Goal: Information Seeking & Learning: Find specific page/section

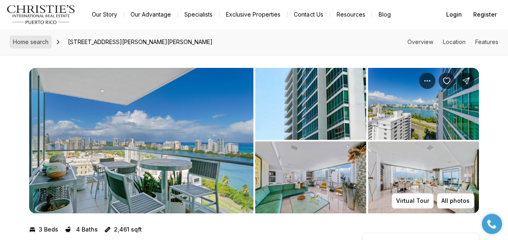
click at [36, 44] on span "Home search" at bounding box center [31, 41] width 36 height 7
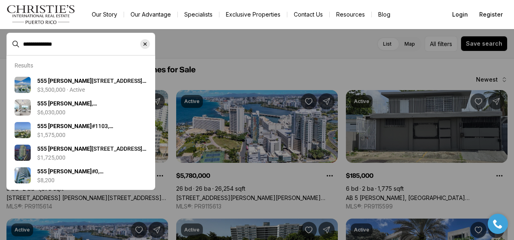
click at [147, 44] on icon "Clear search input" at bounding box center [145, 44] width 6 height 6
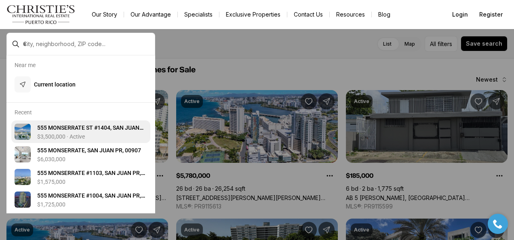
click at [62, 132] on span "5 5 5 M O N S E R R A T E S T # 1 4 0 4 , S A N J U A N P R , 0 0 9 0 7" at bounding box center [90, 132] width 106 height 15
